Goal: Task Accomplishment & Management: Manage account settings

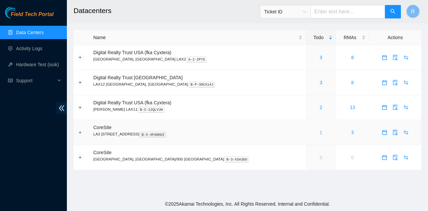
click at [320, 130] on link "1" at bounding box center [321, 132] width 3 height 5
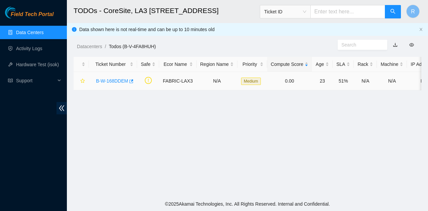
click at [110, 79] on link "B-W-168DDEM" at bounding box center [112, 80] width 32 height 5
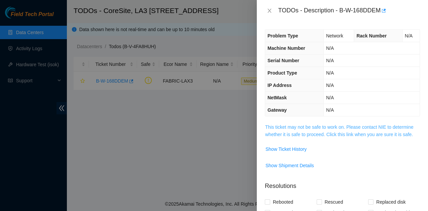
click at [363, 128] on link "This ticket may not be safe to work on. Please contact NIE to determine whether…" at bounding box center [339, 130] width 149 height 13
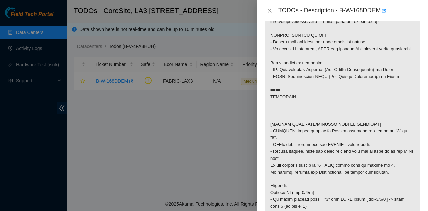
scroll to position [201, 0]
